Goal: Task Accomplishment & Management: Complete application form

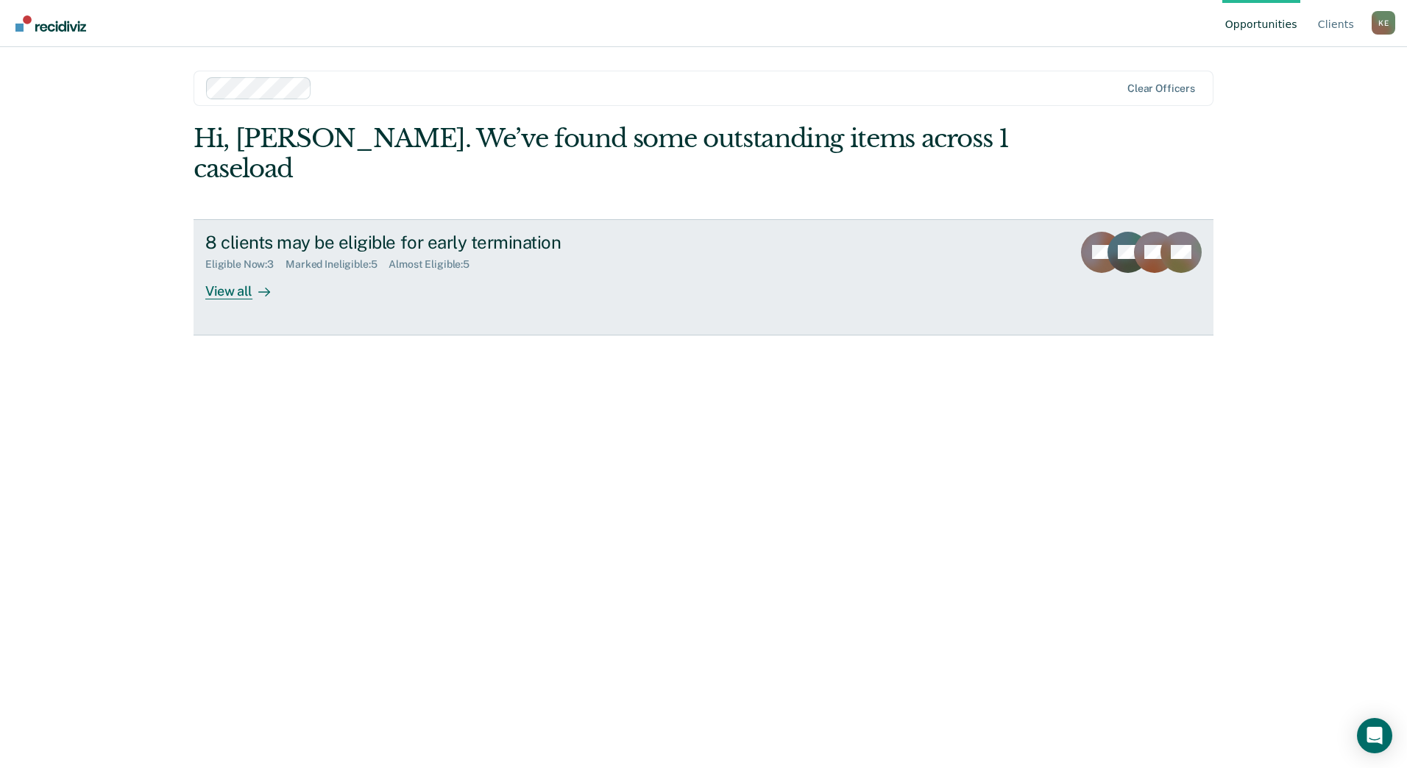
click at [263, 286] on icon at bounding box center [264, 292] width 12 height 12
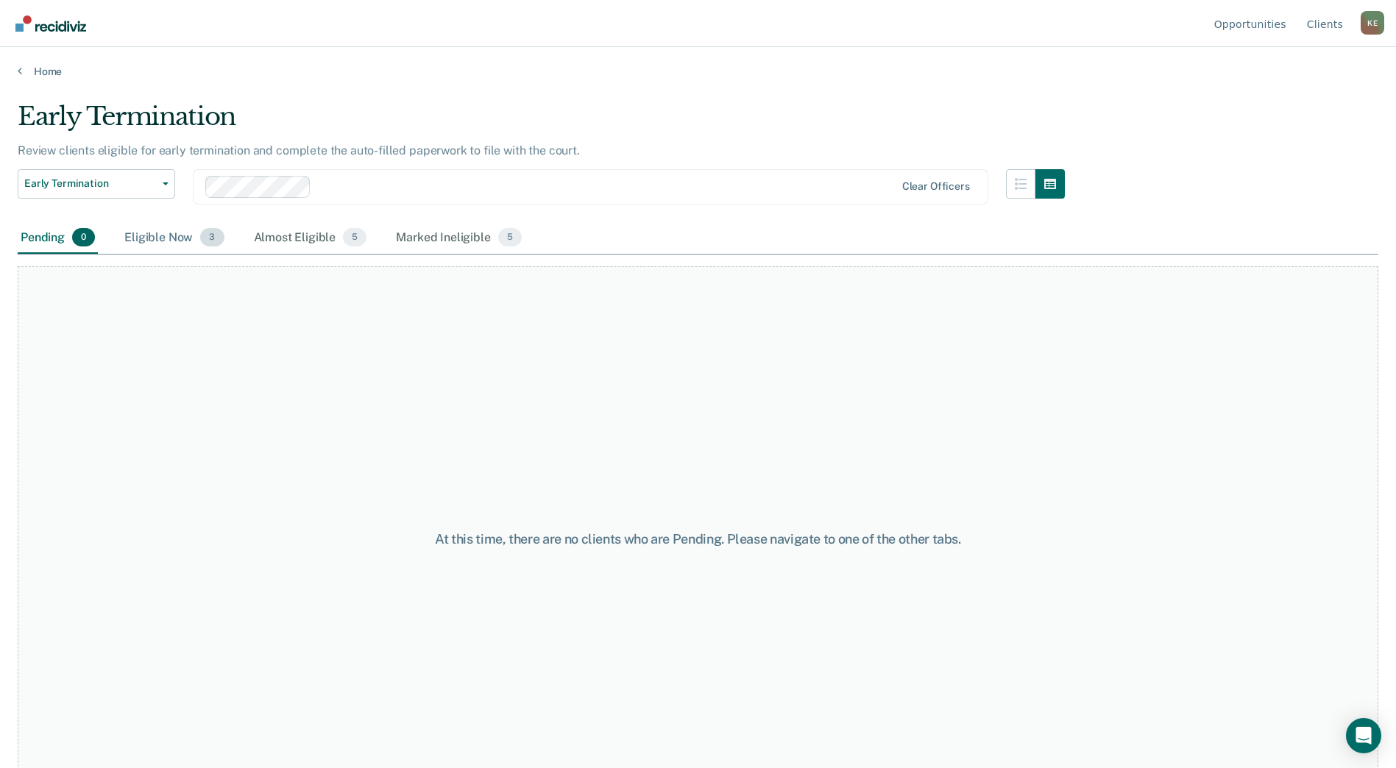
click at [160, 236] on div "Eligible Now 3" at bounding box center [173, 238] width 105 height 32
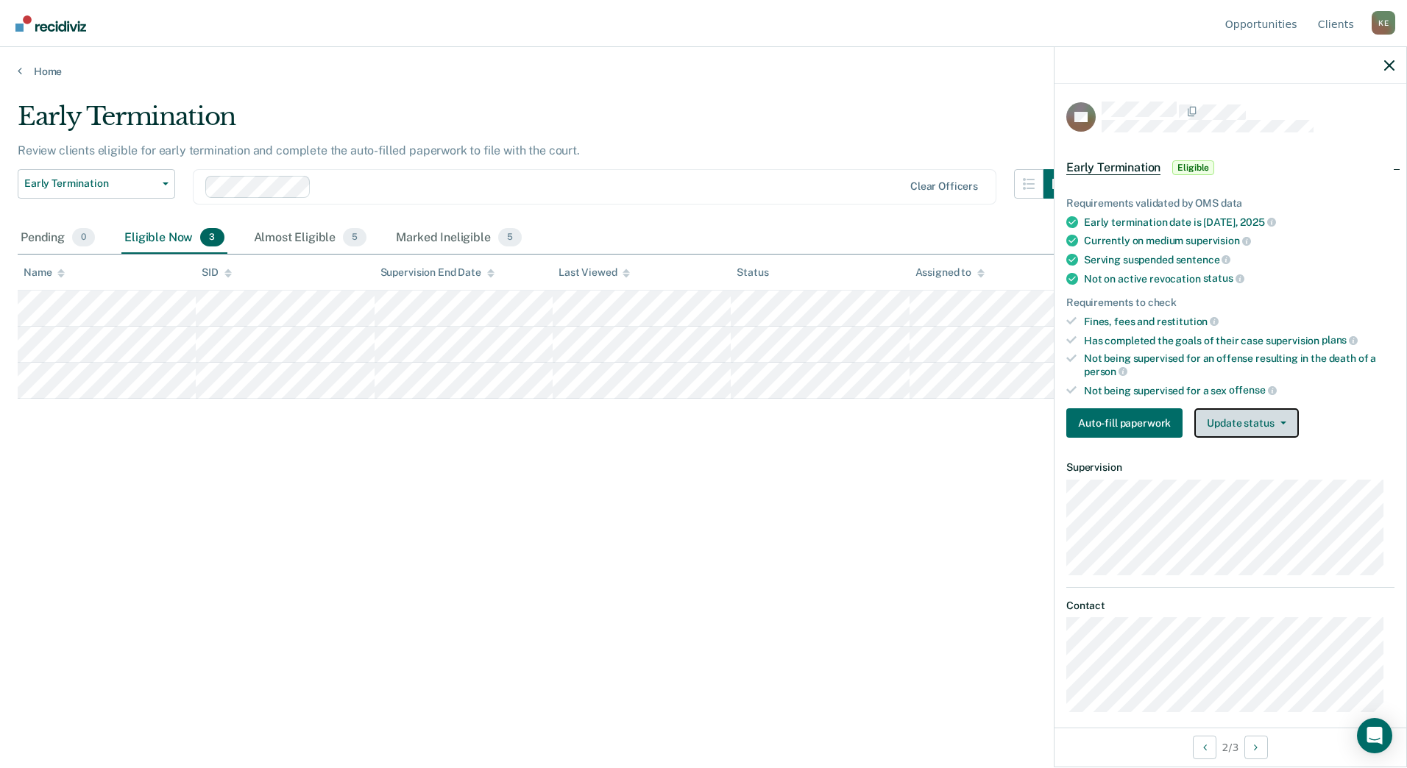
click at [1243, 414] on button "Update status" at bounding box center [1246, 422] width 104 height 29
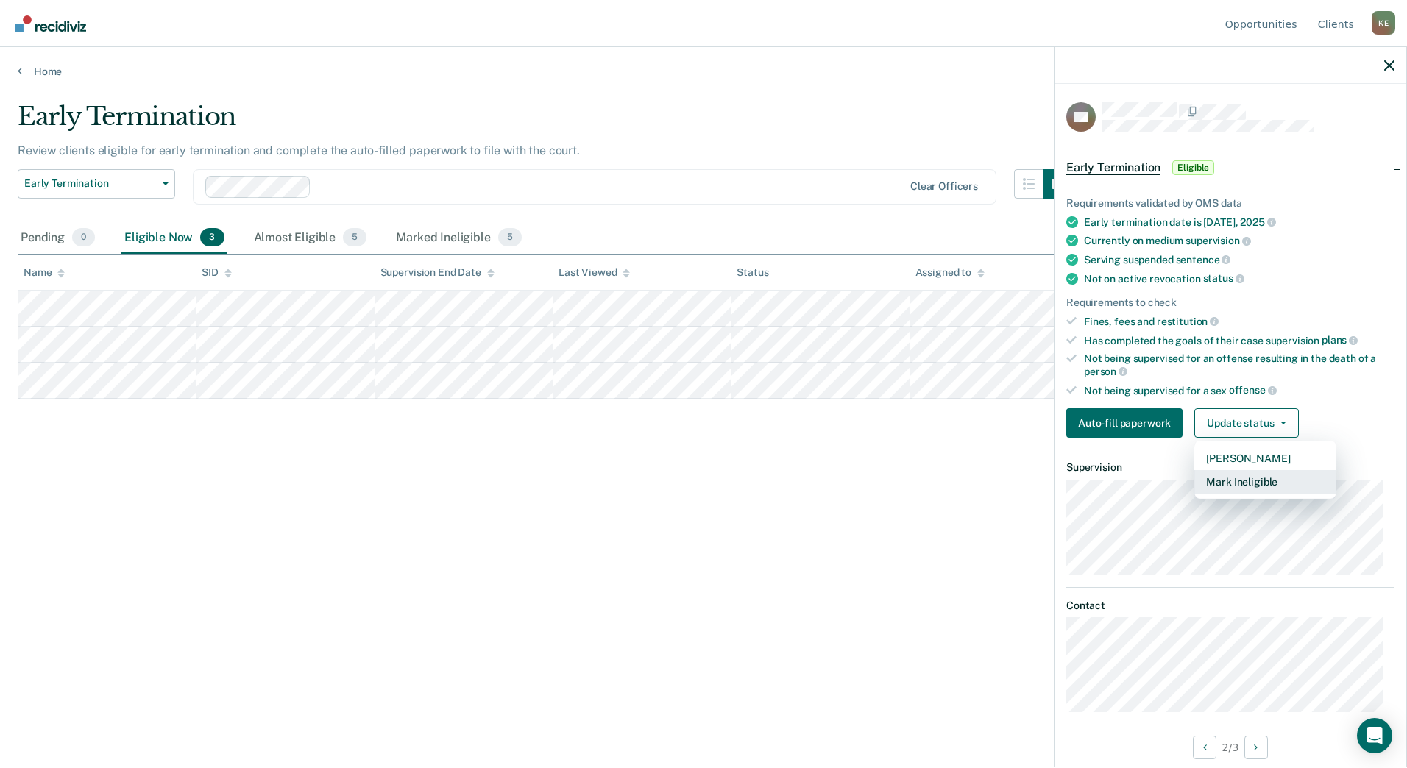
click at [1257, 480] on button "Mark Ineligible" at bounding box center [1265, 482] width 142 height 24
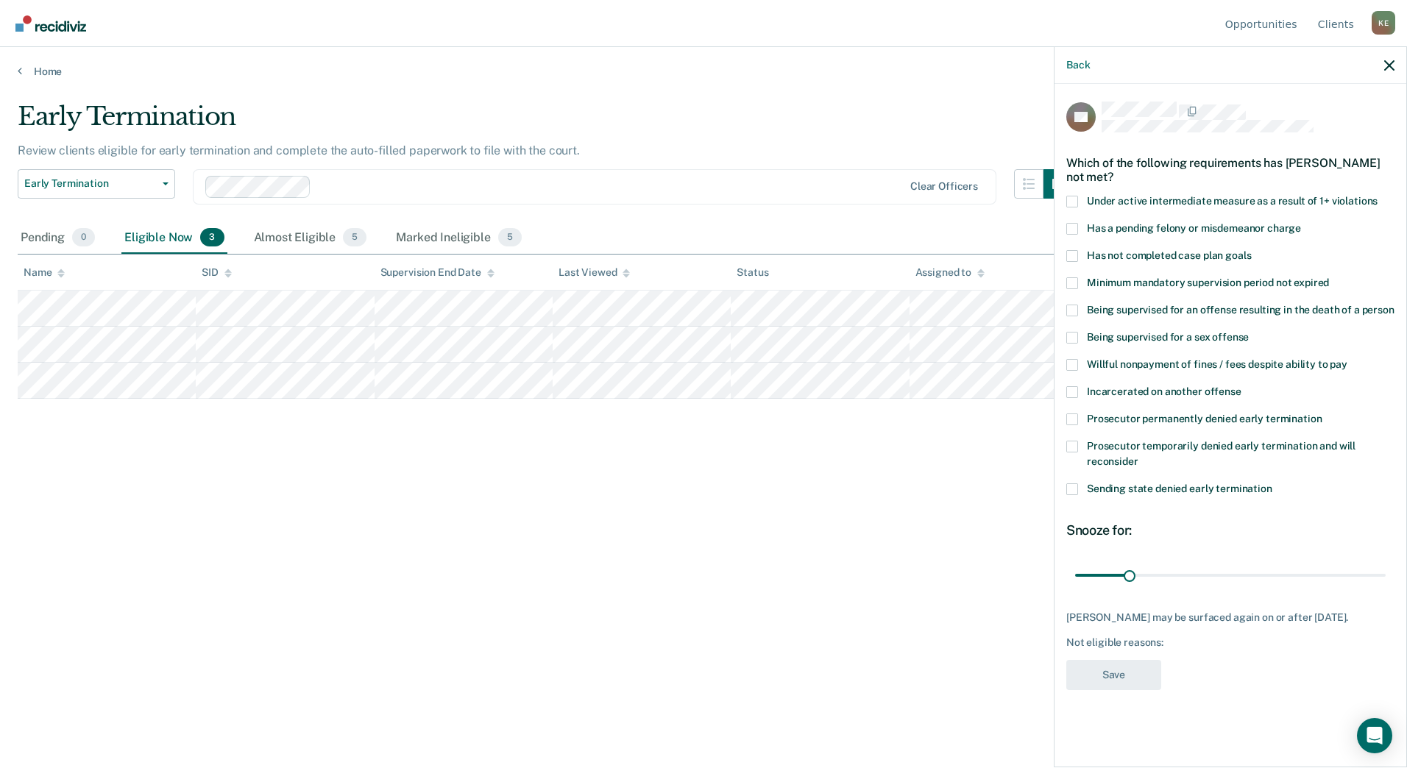
click at [1073, 258] on span at bounding box center [1072, 256] width 12 height 12
click at [1251, 250] on input "Has not completed case plan goals" at bounding box center [1251, 250] width 0 height 0
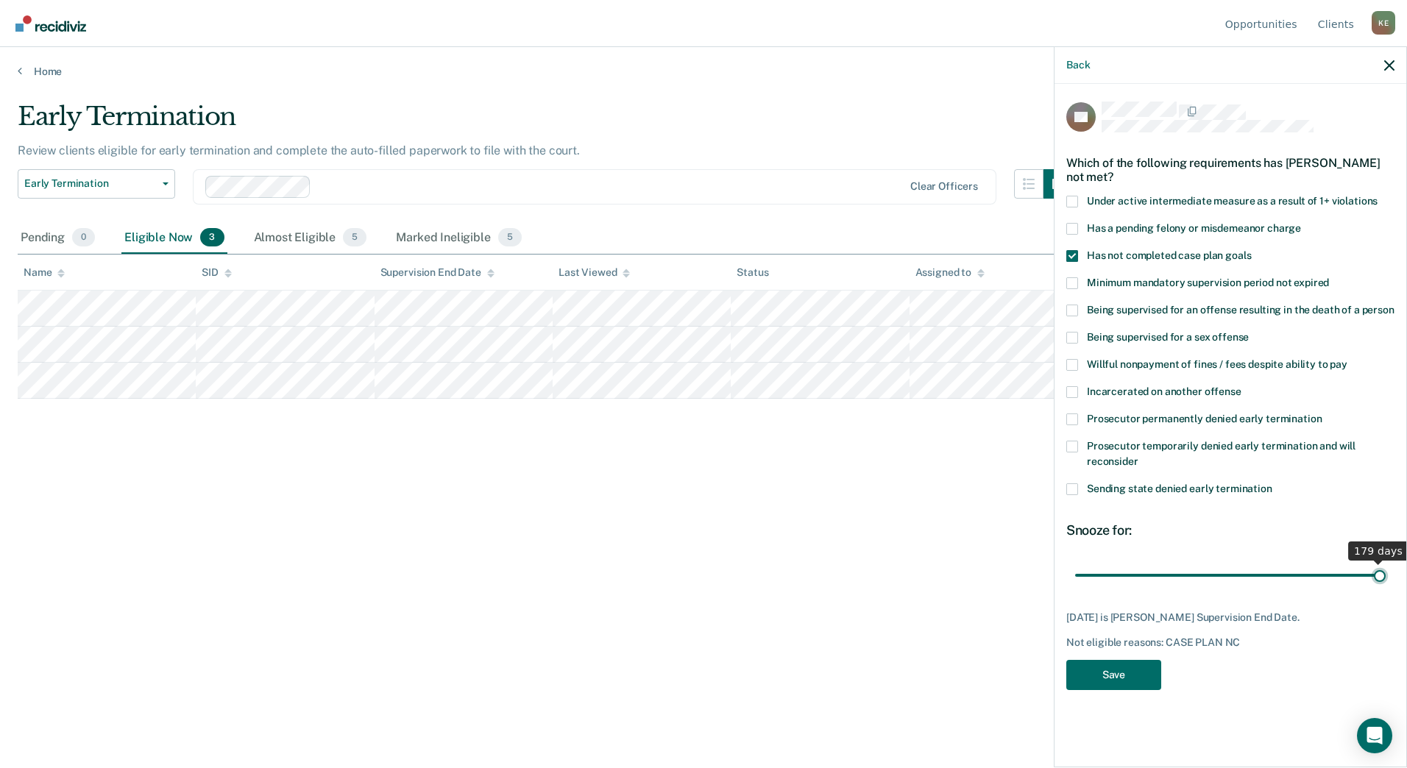
drag, startPoint x: 1131, startPoint y: 578, endPoint x: 1409, endPoint y: 617, distance: 280.9
type input "179"
click at [1386, 588] on input "range" at bounding box center [1230, 575] width 311 height 26
click at [1110, 677] on button "Save" at bounding box center [1113, 675] width 95 height 30
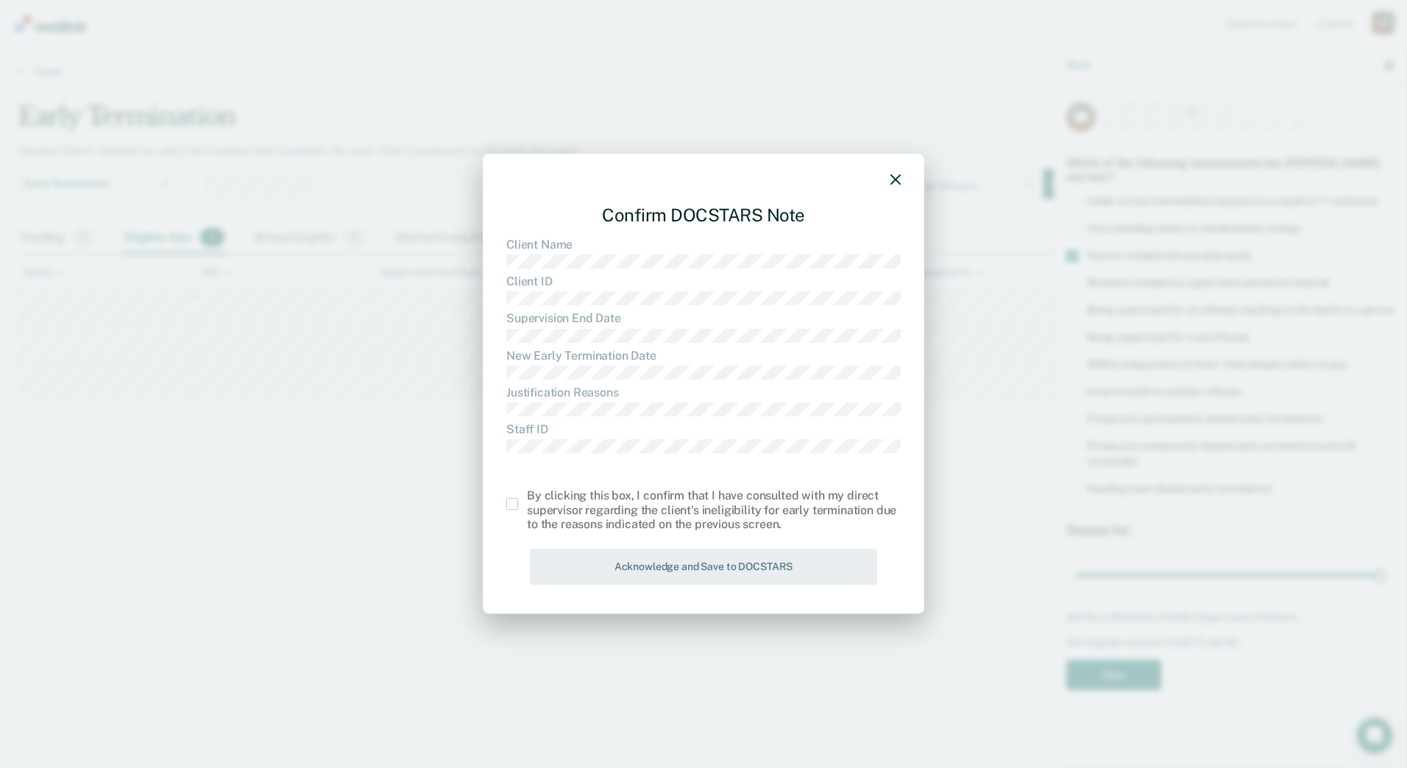
click at [503, 503] on div "Confirm DOCSTARS Note Client Name Client ID Supervision End Date New Early Term…" at bounding box center [703, 384] width 441 height 461
click at [508, 503] on span at bounding box center [512, 504] width 12 height 12
click at [527, 498] on input "checkbox" at bounding box center [527, 498] width 0 height 0
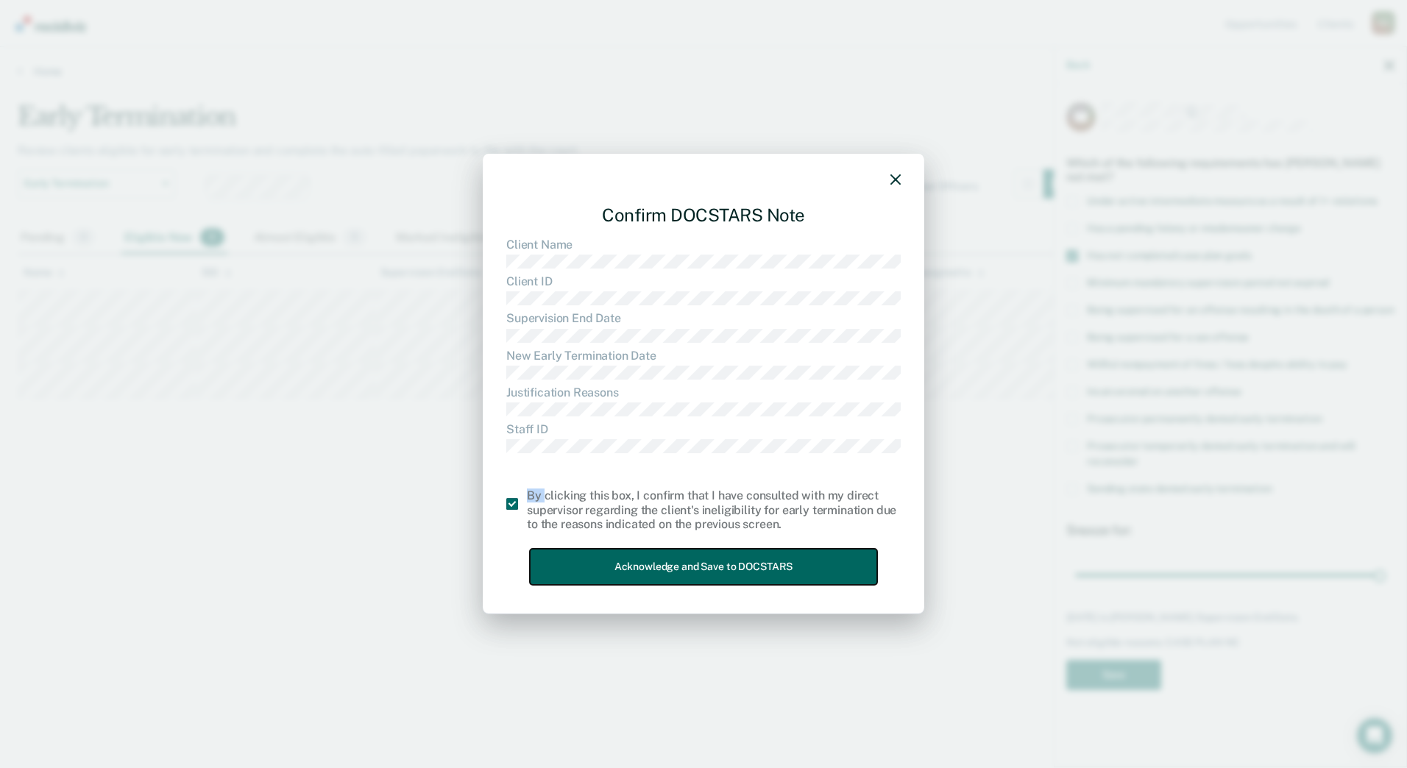
click at [625, 555] on button "Acknowledge and Save to DOCSTARS" at bounding box center [703, 567] width 347 height 36
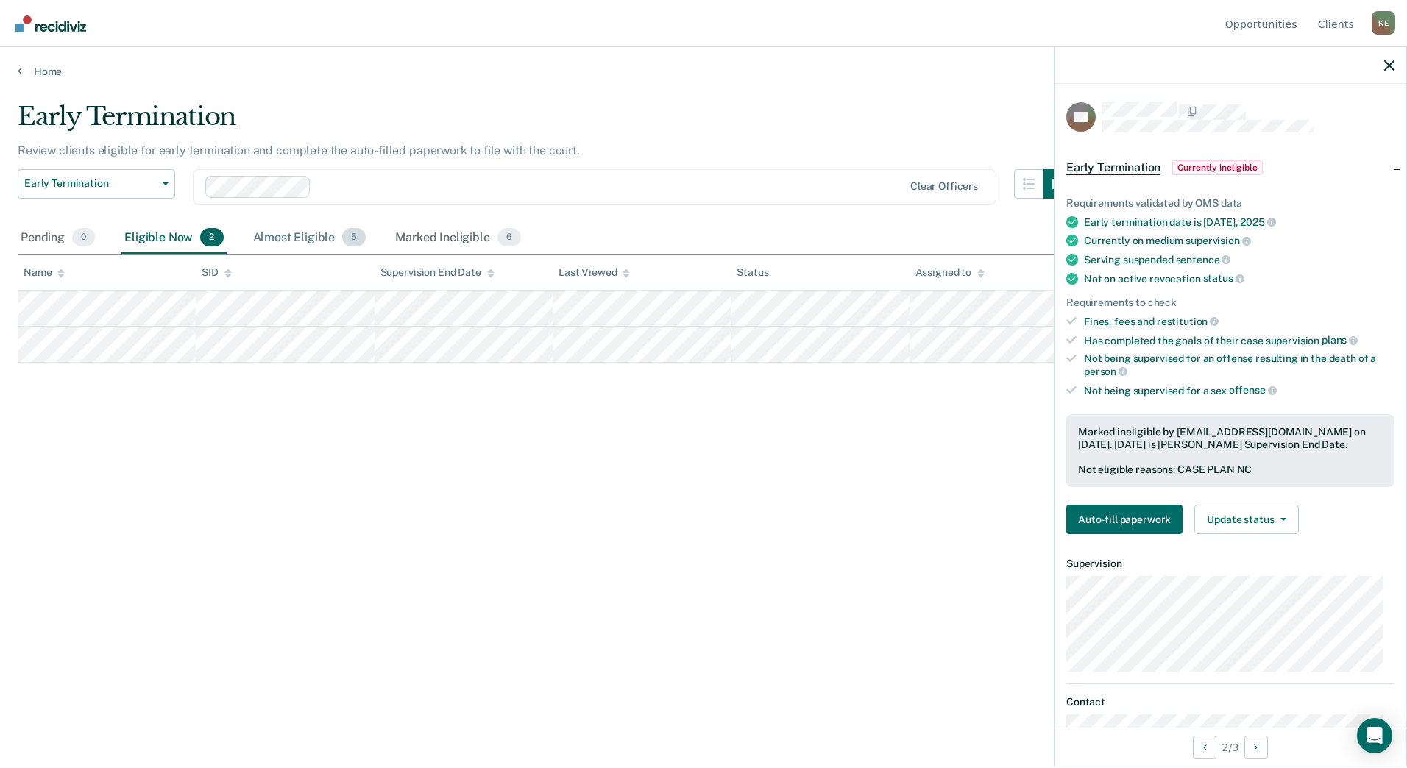
click at [316, 238] on div "Almost Eligible 5" at bounding box center [309, 238] width 119 height 32
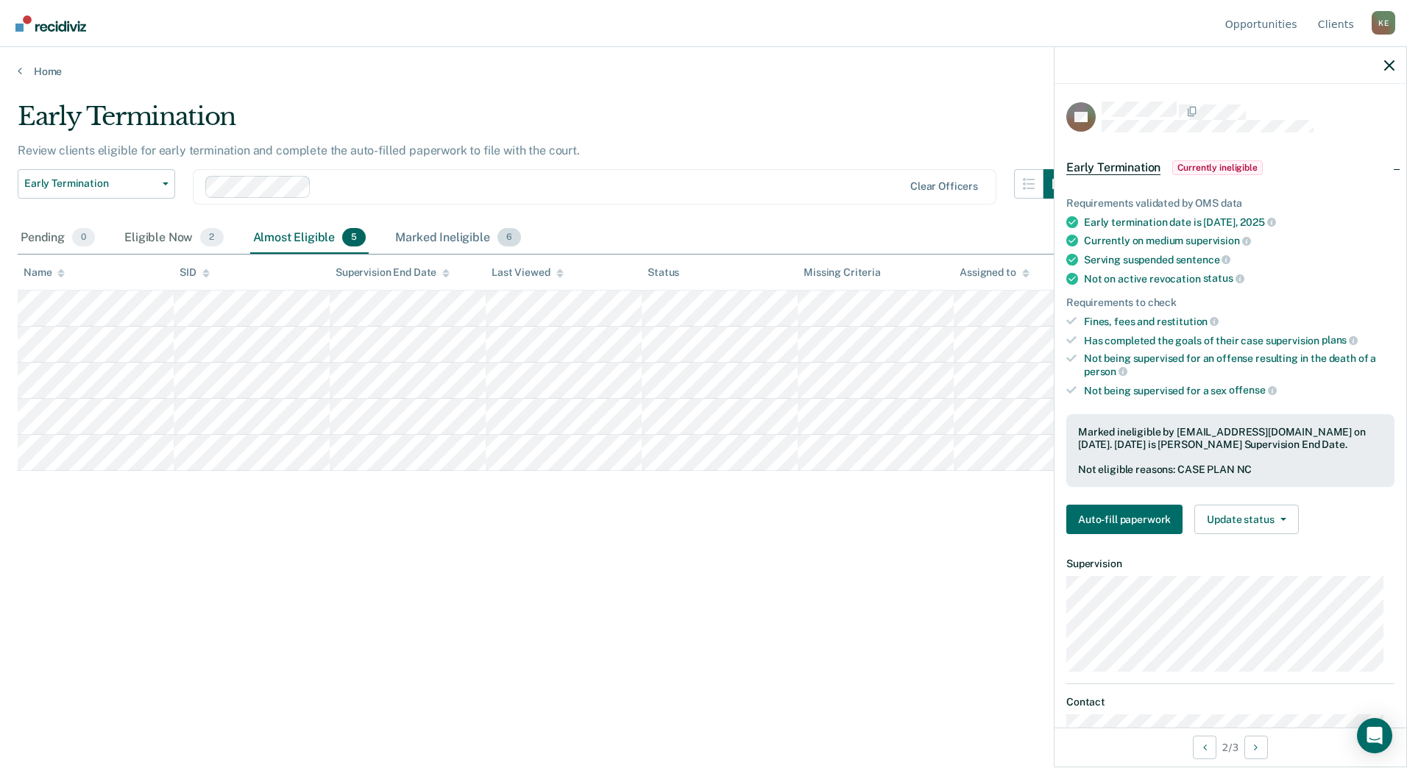
click at [467, 238] on div "Marked Ineligible 6" at bounding box center [458, 238] width 132 height 32
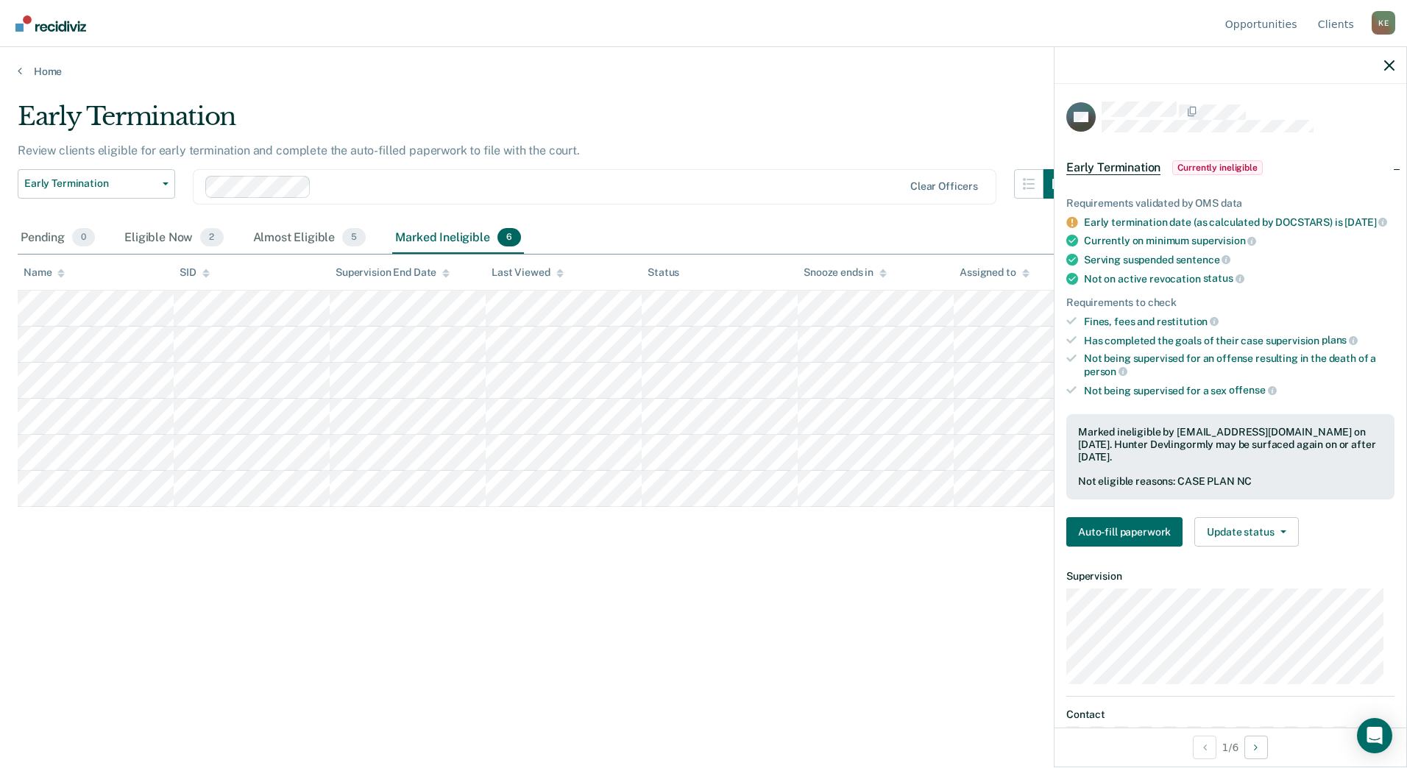
click at [1286, 558] on div "Requirements validated by OMS data Early termination date (as calculated by DOC…" at bounding box center [1230, 366] width 352 height 385
click at [1292, 542] on button "Update status" at bounding box center [1246, 531] width 104 height 29
click at [1243, 603] on button "Update Ineligibility" at bounding box center [1265, 591] width 142 height 24
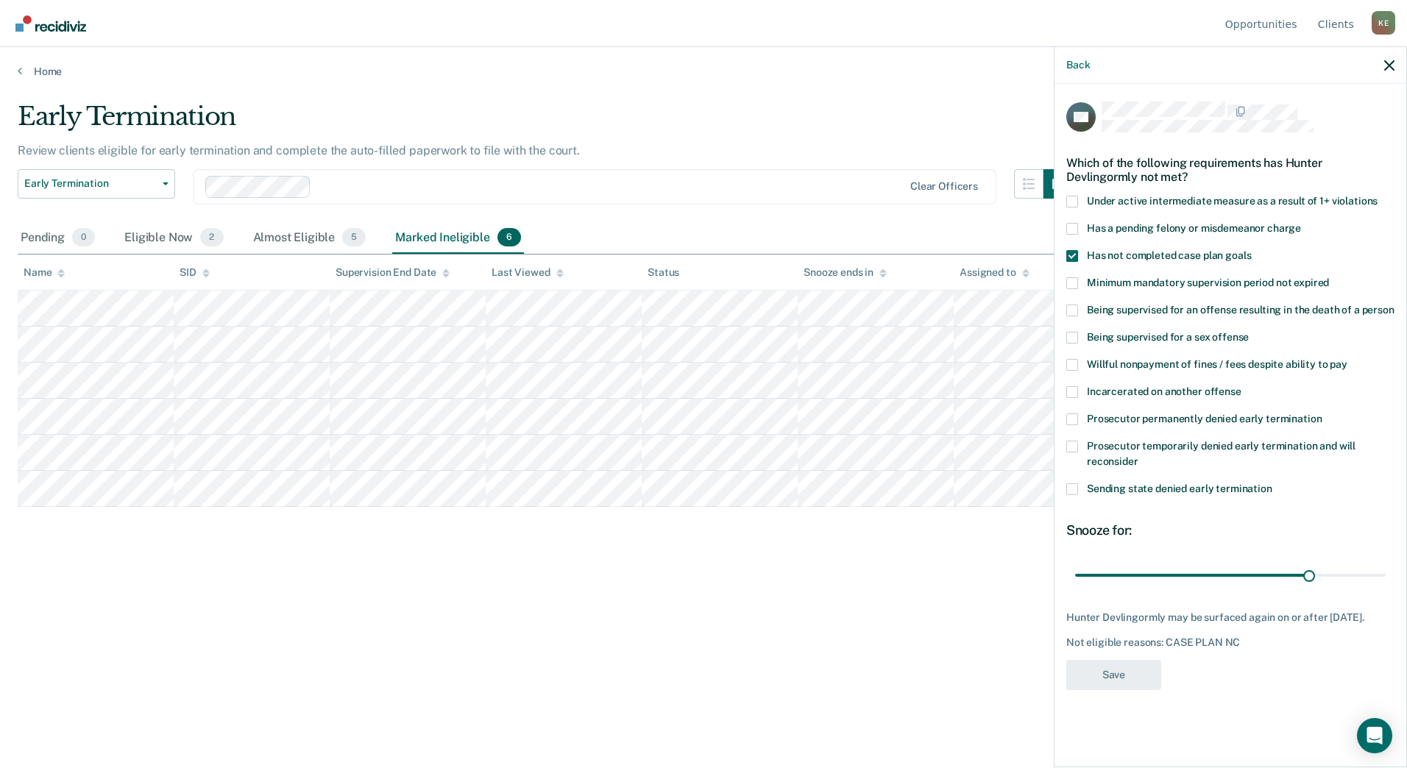
click at [1073, 253] on span at bounding box center [1072, 256] width 12 height 12
click at [1251, 250] on input "Has not completed case plan goals" at bounding box center [1251, 250] width 0 height 0
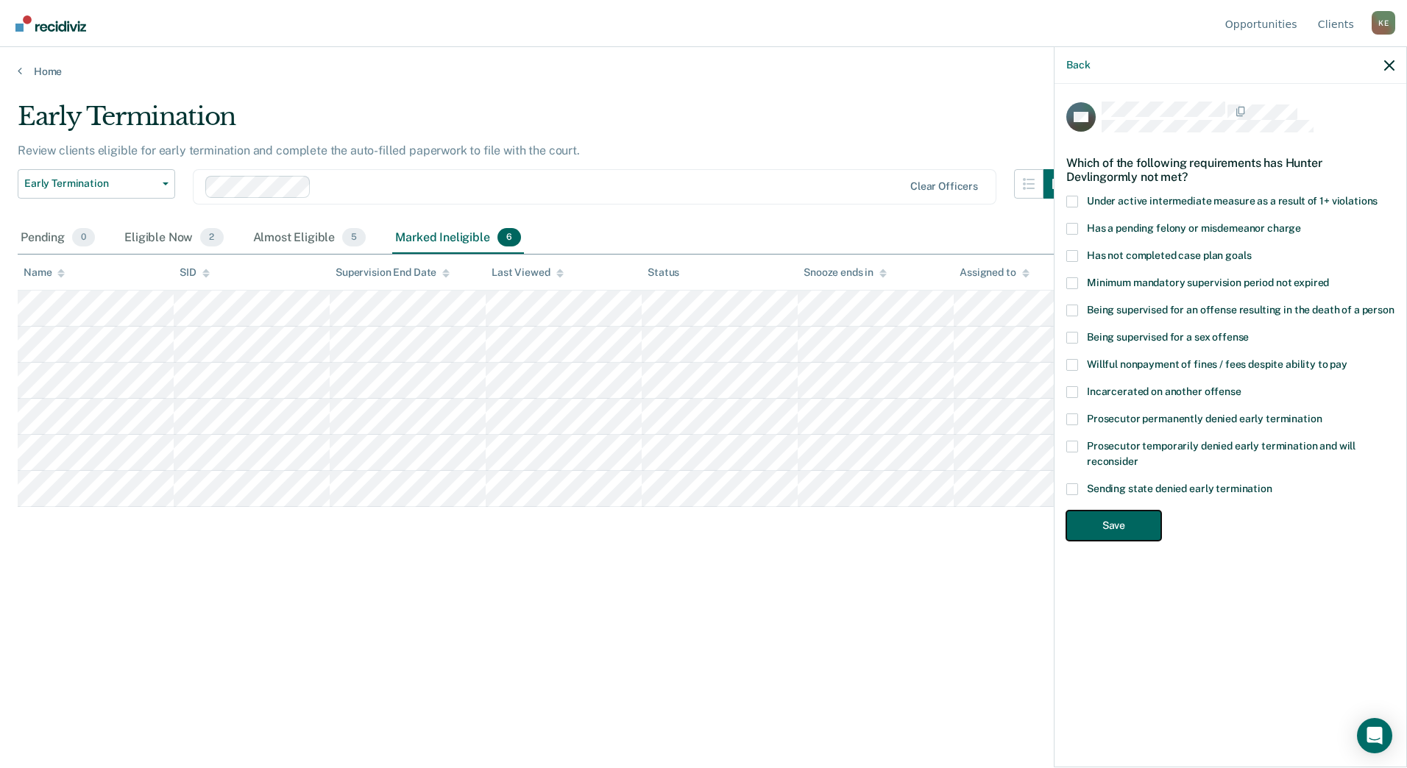
click at [1146, 525] on button "Save" at bounding box center [1113, 526] width 95 height 30
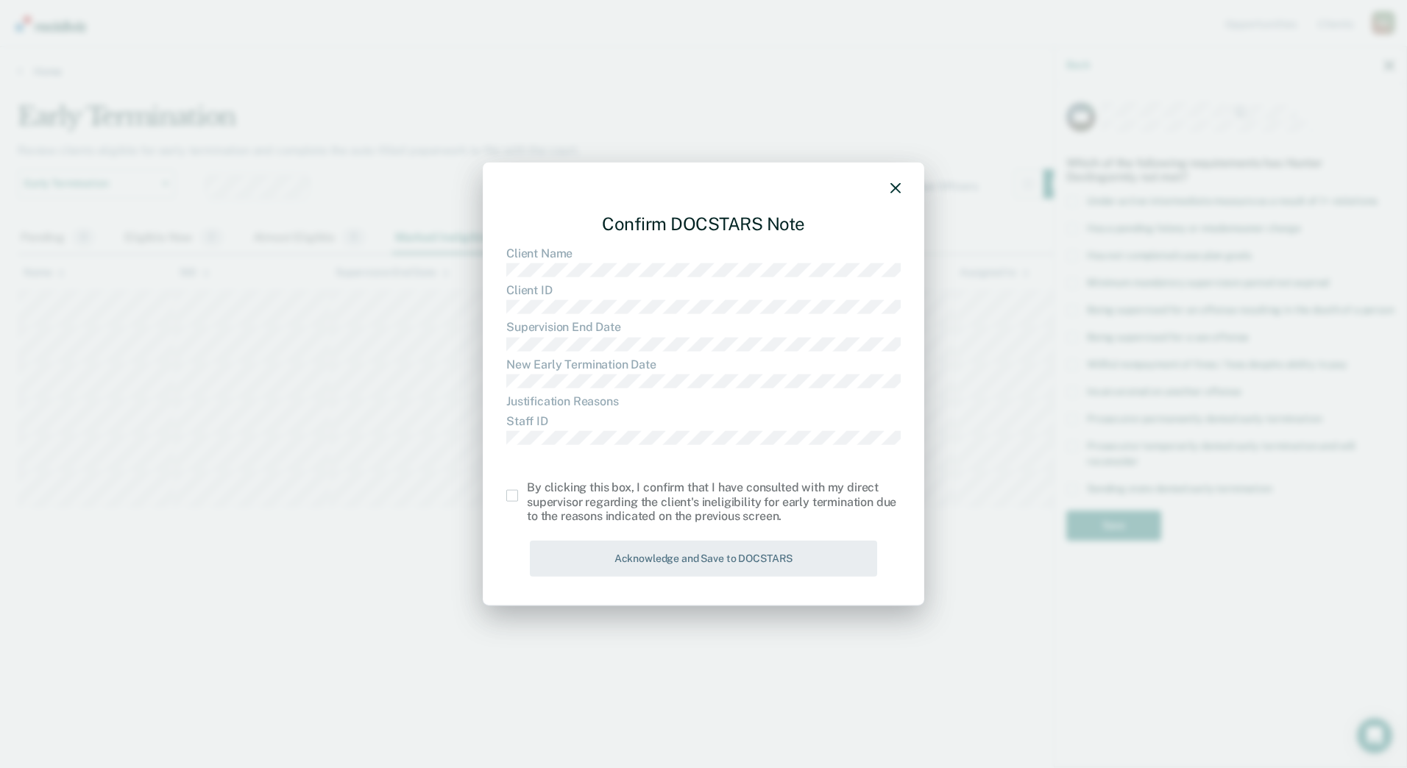
click at [502, 490] on div "Confirm DOCSTARS Note Client Name Client ID Supervision End Date New Early Term…" at bounding box center [703, 385] width 441 height 444
click at [508, 494] on span at bounding box center [512, 496] width 12 height 12
click at [527, 490] on input "checkbox" at bounding box center [527, 490] width 0 height 0
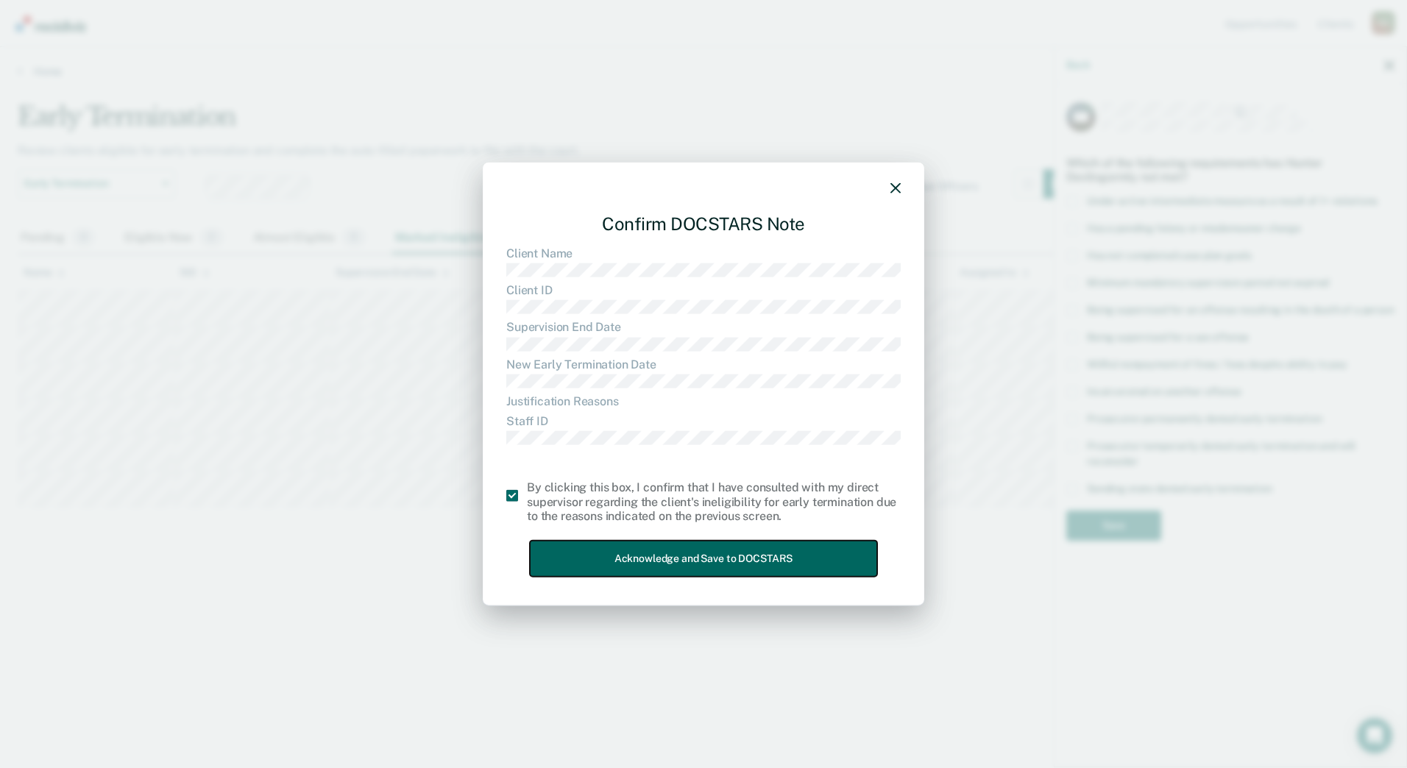
click at [645, 561] on button "Acknowledge and Save to DOCSTARS" at bounding box center [703, 559] width 347 height 36
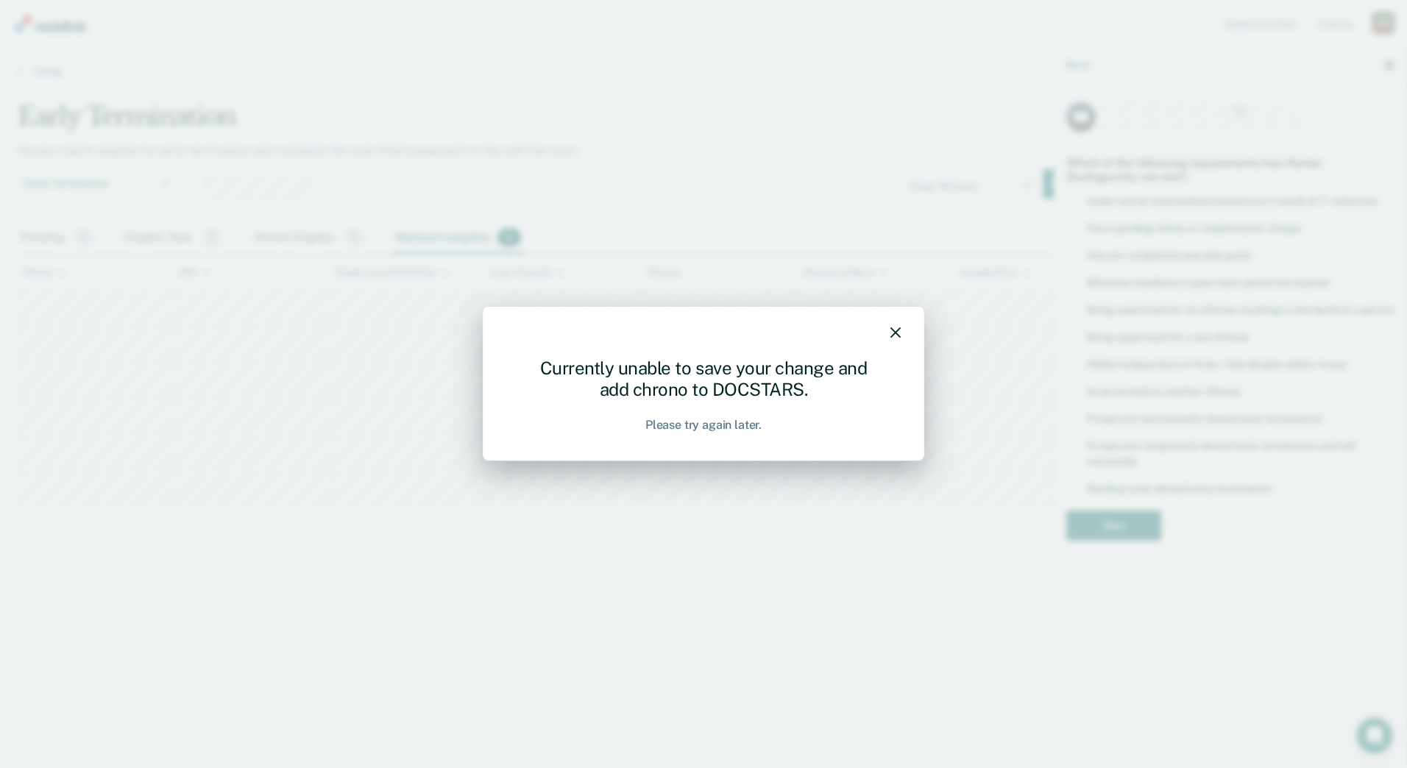
click at [894, 325] on div at bounding box center [703, 334] width 394 height 21
click at [893, 326] on button "button" at bounding box center [895, 332] width 10 height 13
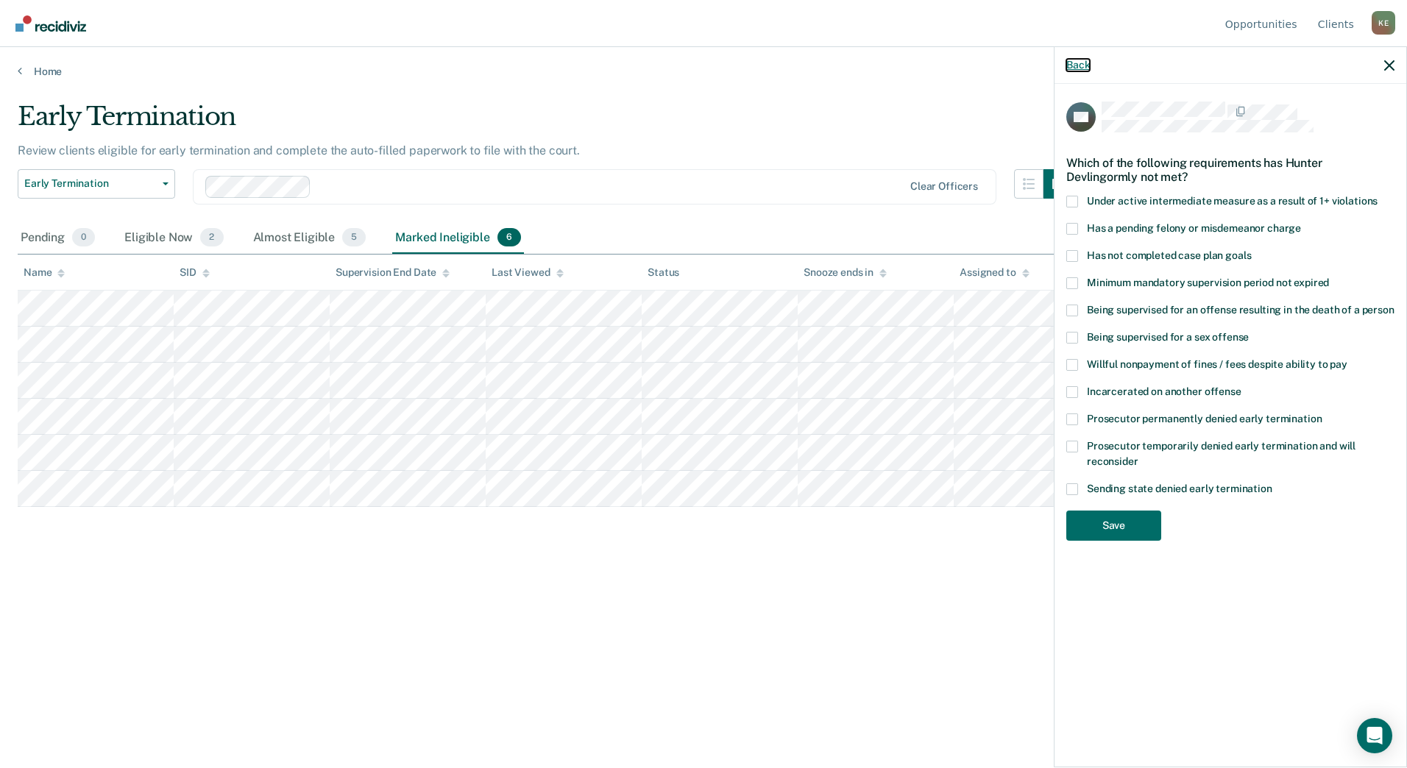
click at [1080, 60] on button "Back" at bounding box center [1078, 65] width 24 height 13
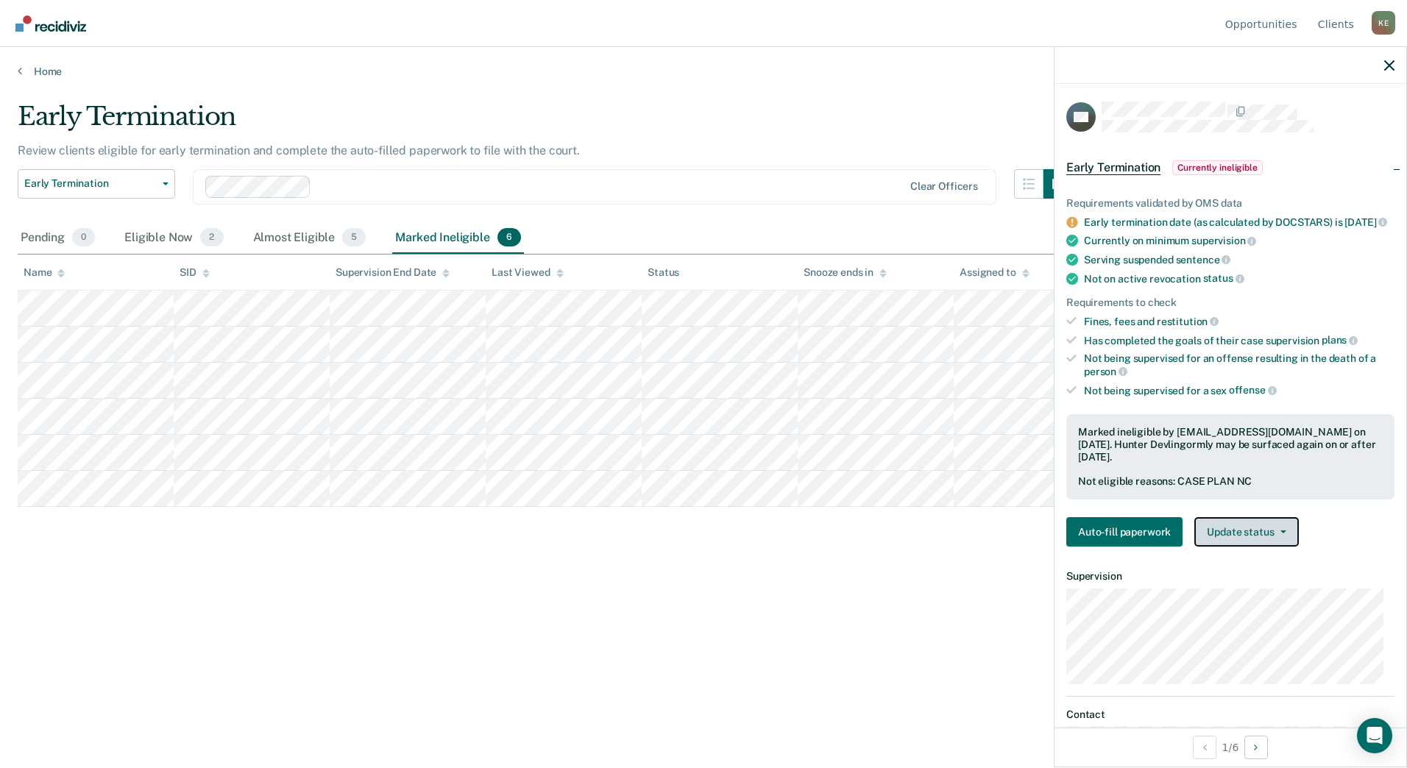
click at [1256, 546] on button "Update status" at bounding box center [1246, 531] width 104 height 29
click at [1242, 579] on button "[PERSON_NAME]" at bounding box center [1265, 568] width 142 height 24
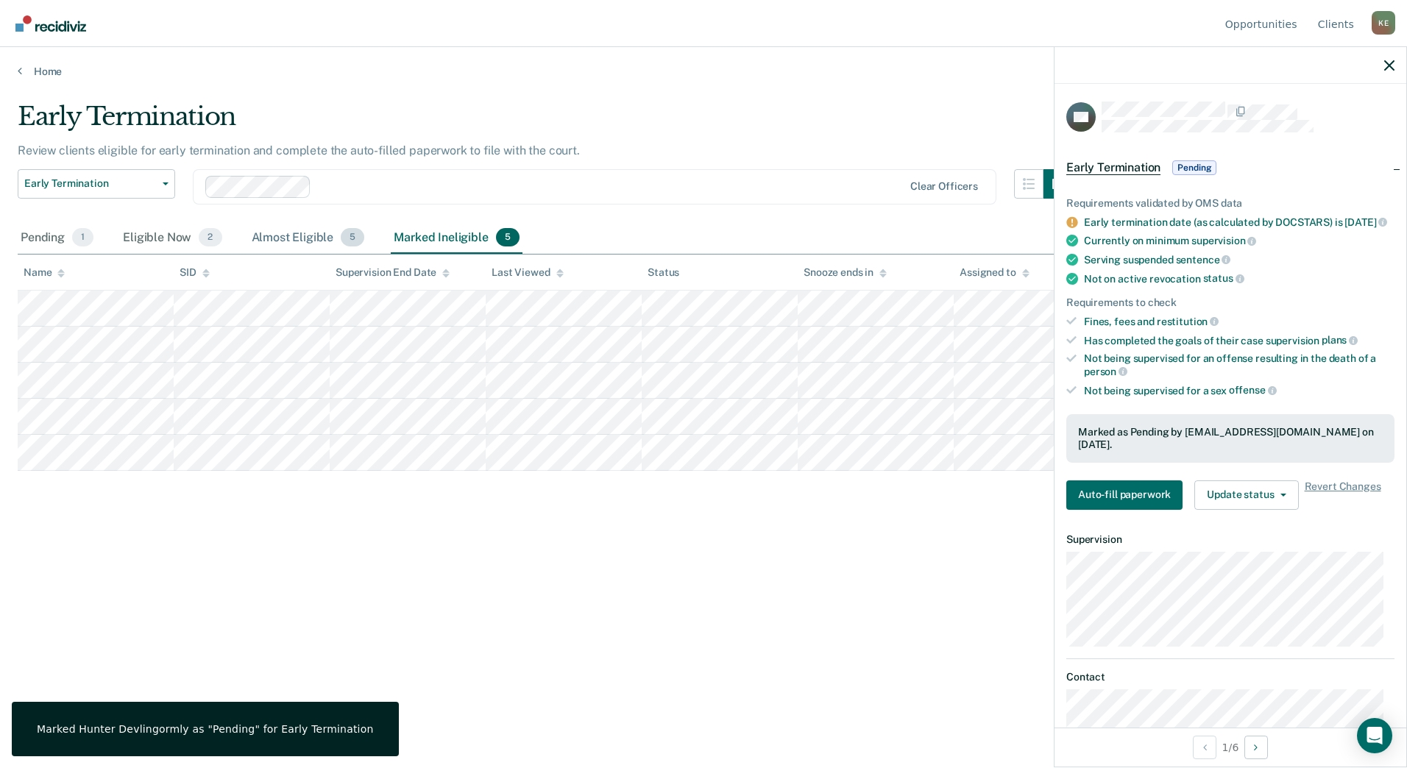
click at [263, 233] on div "Almost Eligible 5" at bounding box center [308, 238] width 119 height 32
click at [43, 239] on div "Pending 1" at bounding box center [57, 238] width 79 height 32
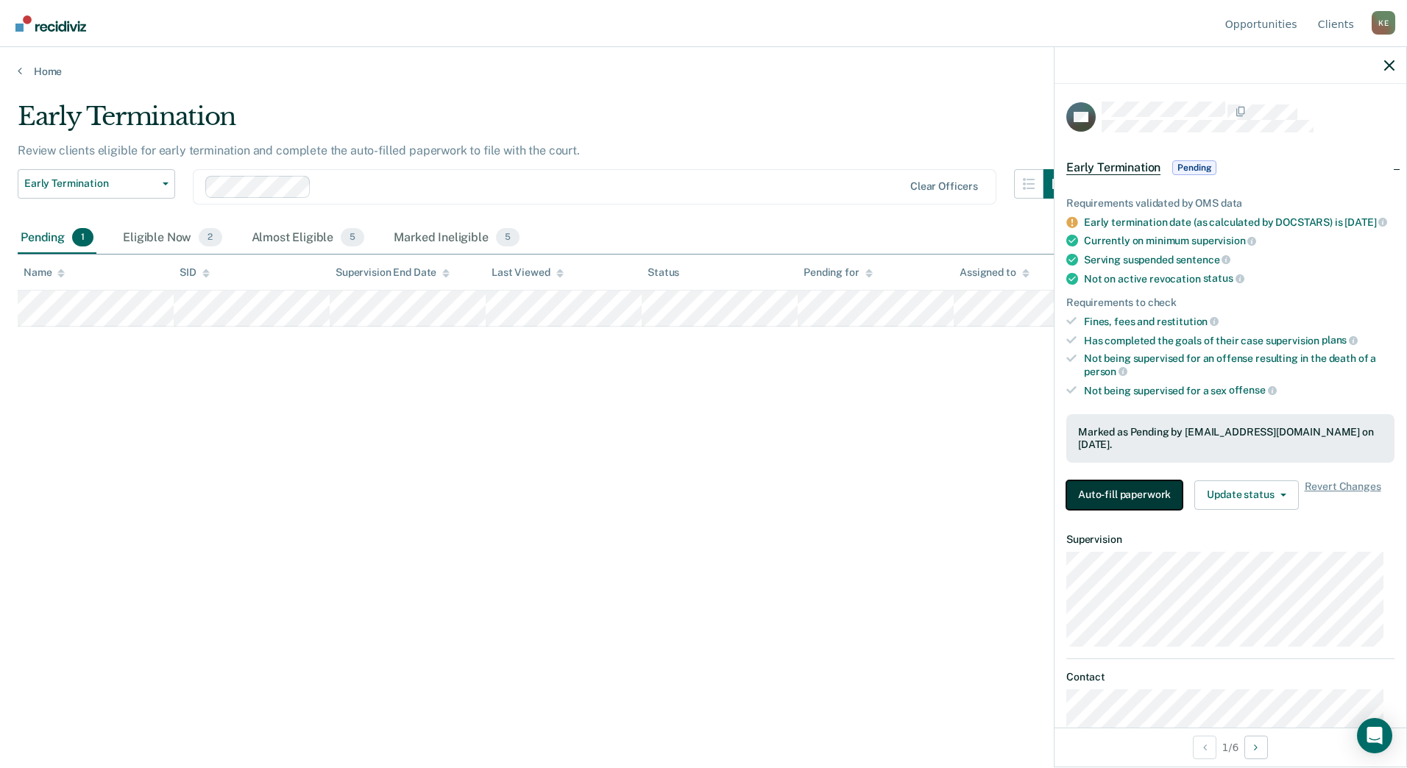
click at [1124, 509] on button "Auto-fill paperwork" at bounding box center [1124, 494] width 116 height 29
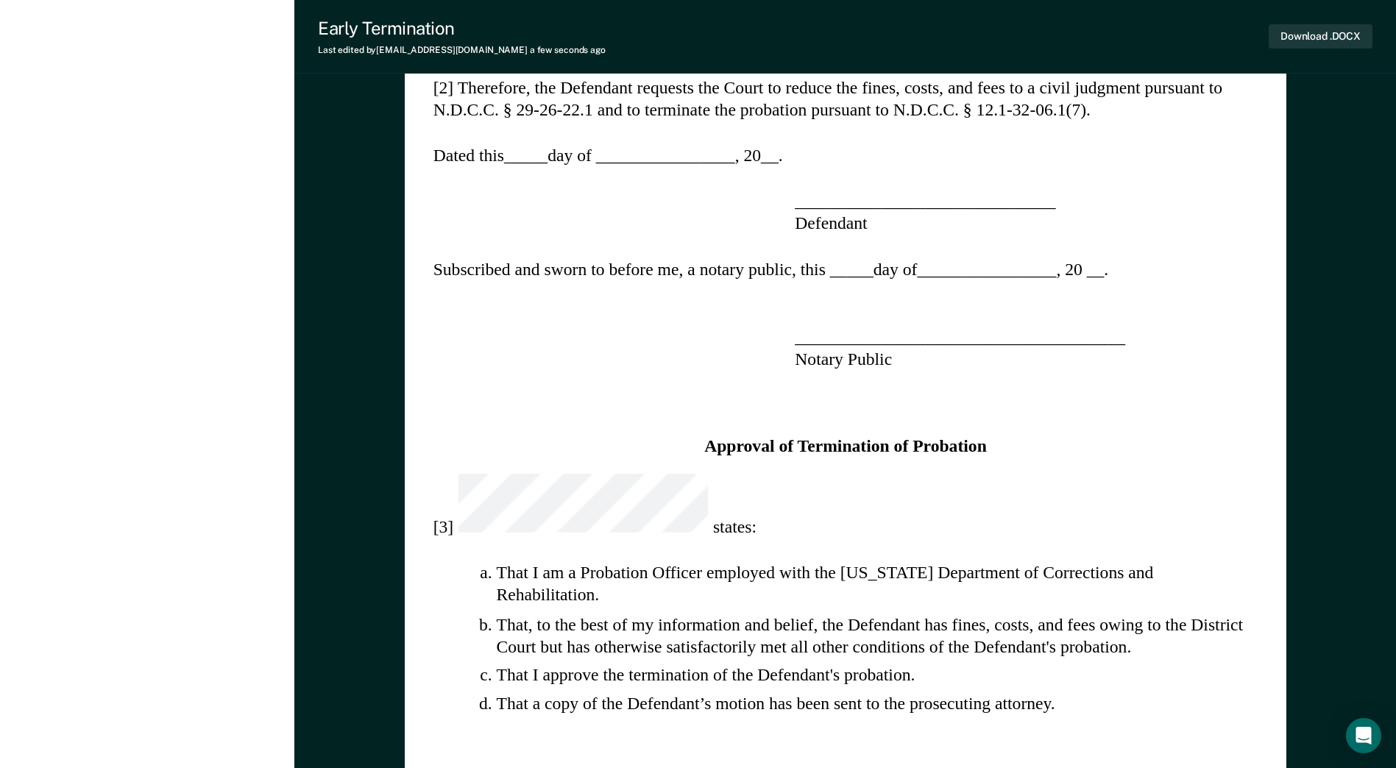
scroll to position [1177, 0]
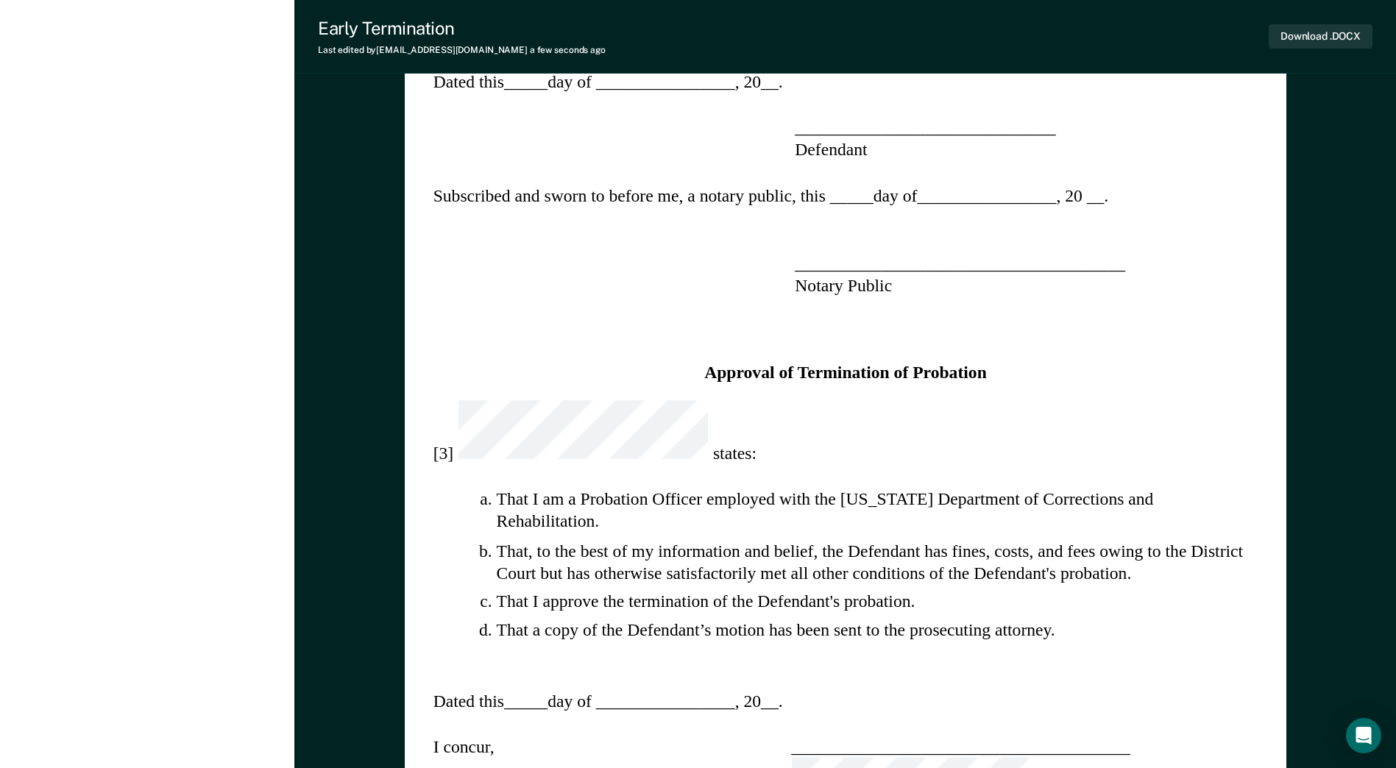
click at [896, 495] on div "STATE OF [US_STATE] ) COUNTY OF ) ss. , ) Plaintiff ) ) ) vs. ) ss. ) , ) [GEOG…" at bounding box center [845, 288] width 881 height 2661
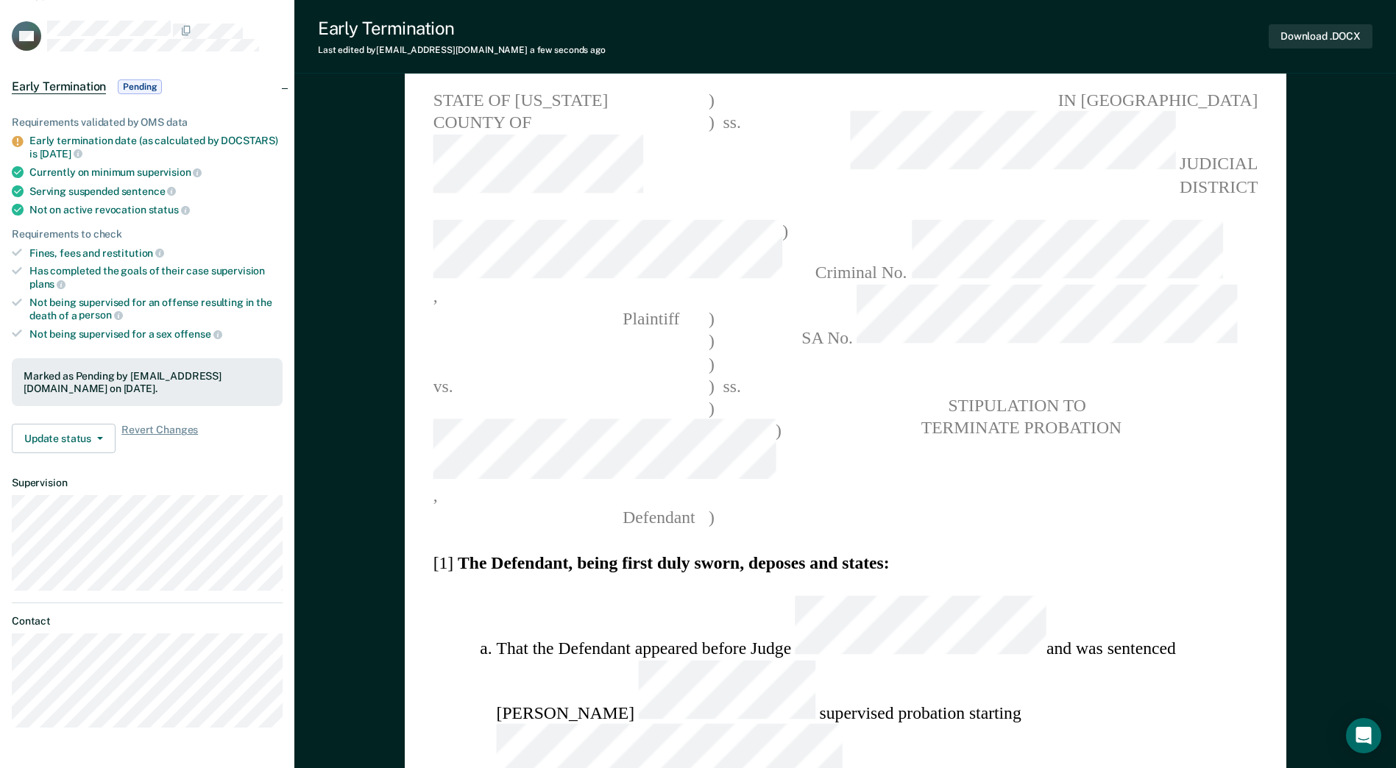
scroll to position [0, 0]
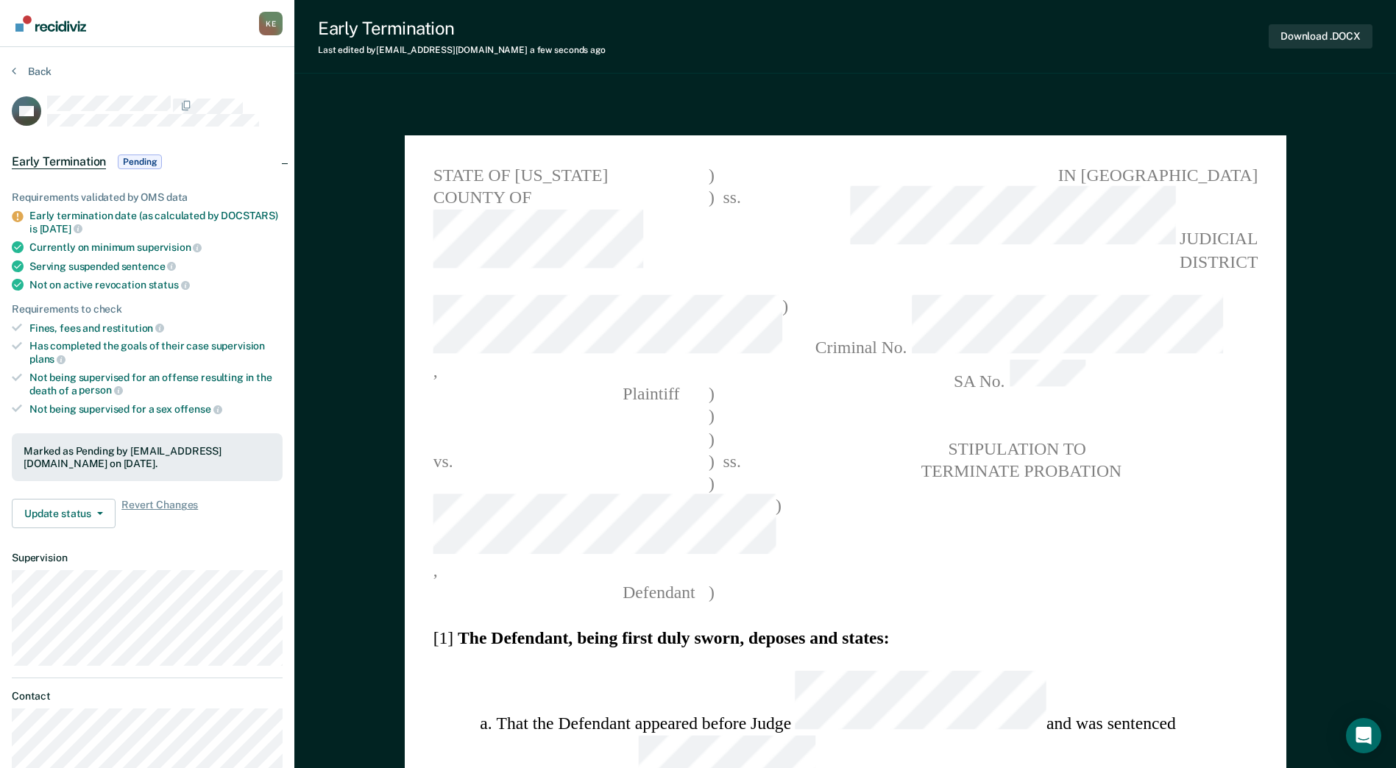
click at [884, 414] on span at bounding box center [1019, 425] width 477 height 23
click at [1307, 38] on button "Download .DOCX" at bounding box center [1321, 36] width 104 height 24
type textarea "x"
